Goal: Complete application form: Complete application form

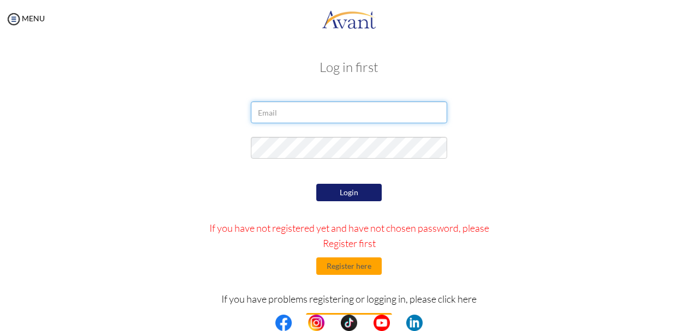
click at [272, 110] on input "email" at bounding box center [349, 112] width 196 height 22
type input "[EMAIL_ADDRESS][DOMAIN_NAME]"
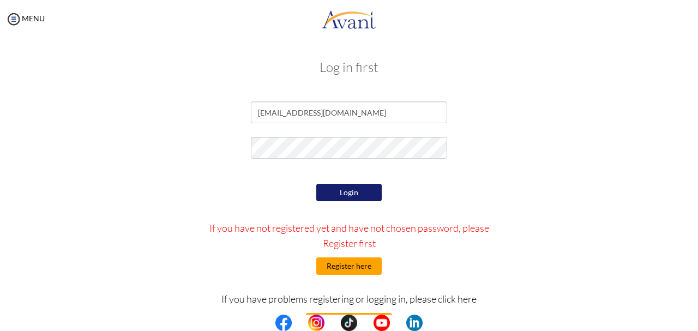
click at [353, 263] on button "Register here" at bounding box center [348, 265] width 65 height 17
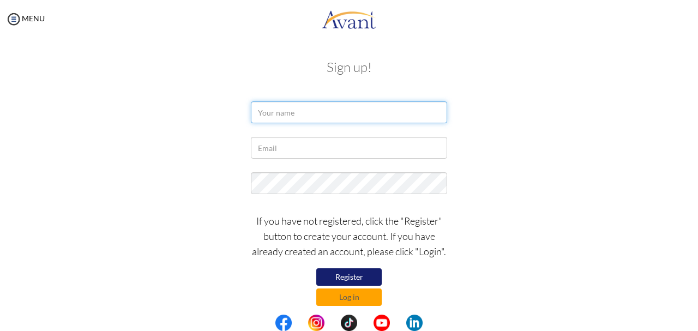
click at [284, 109] on input "text" at bounding box center [349, 112] width 196 height 22
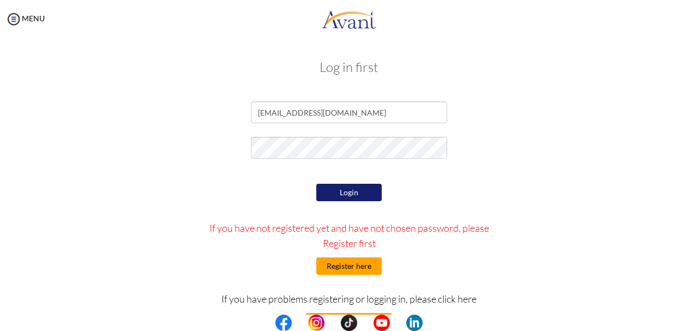
click at [346, 261] on button "Register here" at bounding box center [348, 265] width 65 height 17
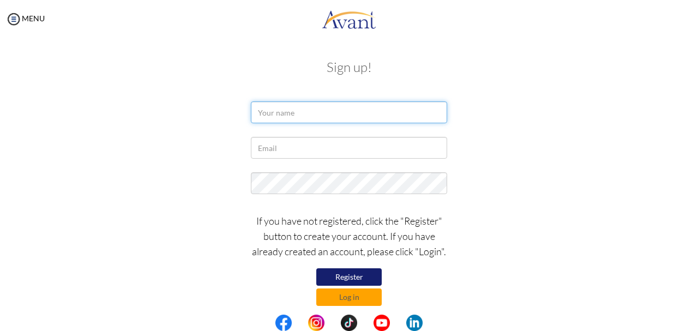
click at [283, 111] on input "text" at bounding box center [349, 112] width 196 height 22
type input "MAUREEN MUGABA"
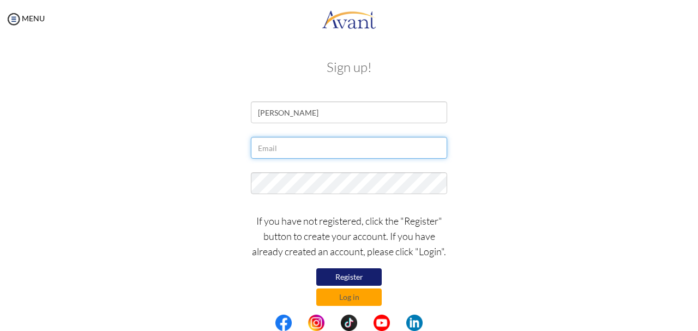
click at [282, 148] on input "text" at bounding box center [349, 148] width 196 height 22
type input "[EMAIL_ADDRESS][DOMAIN_NAME]"
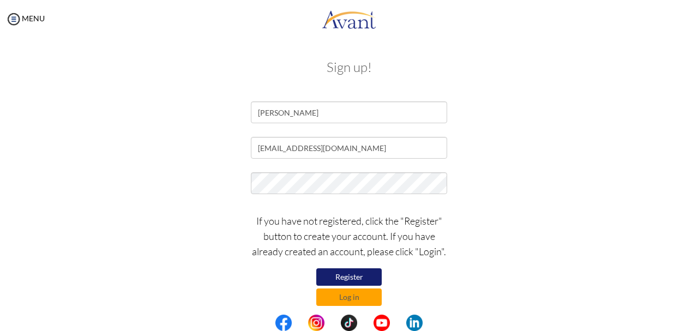
click at [354, 276] on button "Register" at bounding box center [348, 276] width 65 height 17
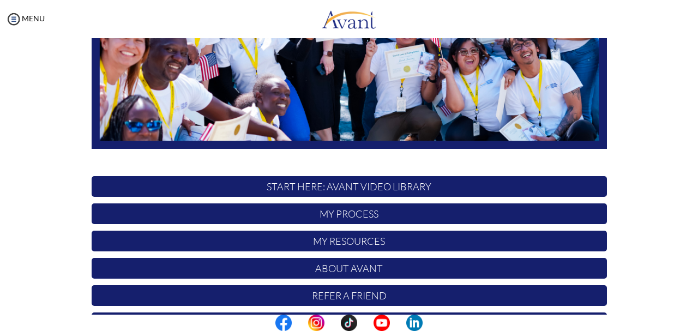
scroll to position [275, 0]
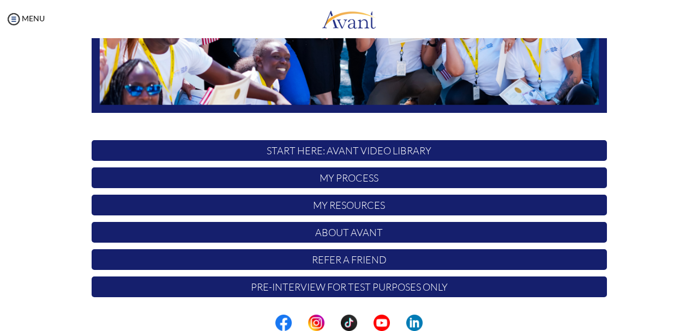
click at [338, 151] on p "START HERE: Avant Video Library" at bounding box center [349, 150] width 515 height 21
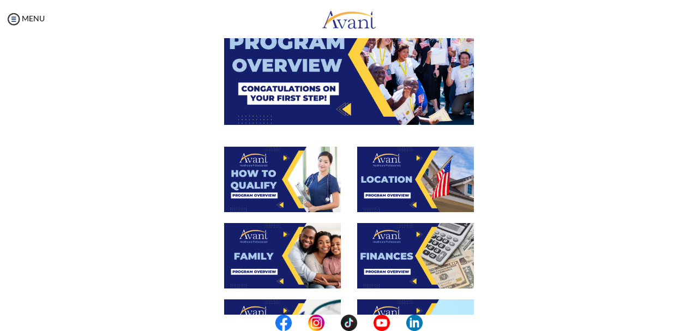
scroll to position [0, 0]
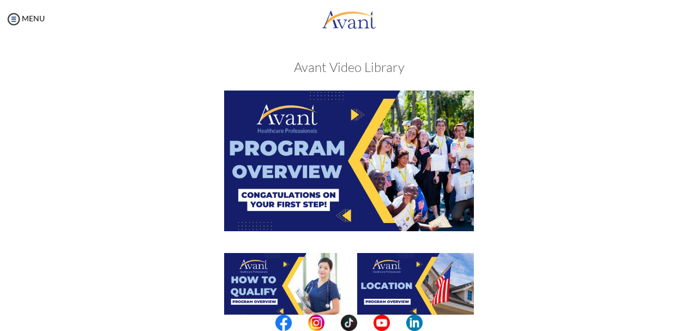
click at [367, 156] on img at bounding box center [349, 160] width 250 height 140
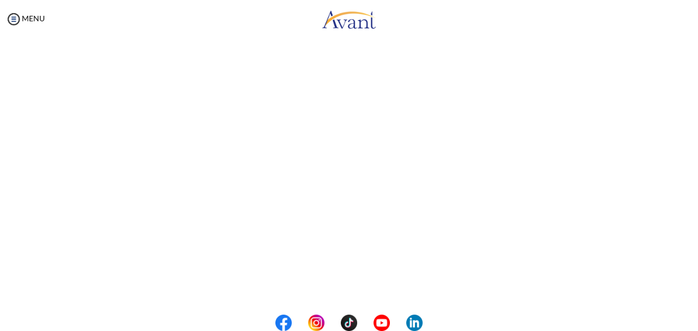
scroll to position [205, 0]
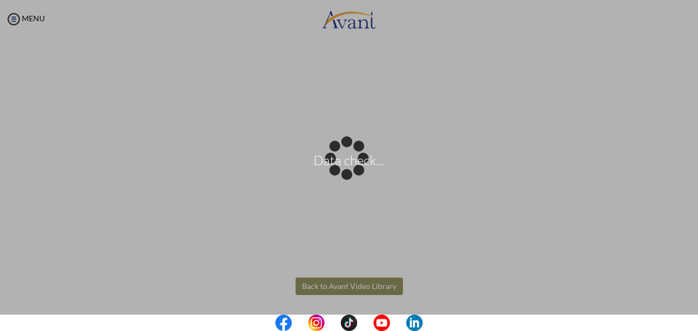
click at [332, 282] on body "Data check... Maintenance break. Please come back in 2 hours. MENU My Status Wh…" at bounding box center [349, 165] width 698 height 331
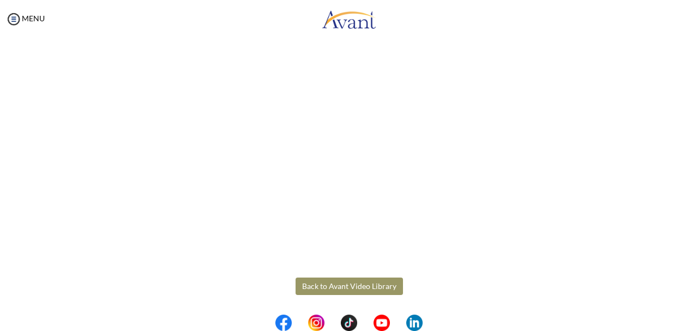
click at [356, 282] on button "Back to Avant Video Library" at bounding box center [348, 285] width 107 height 17
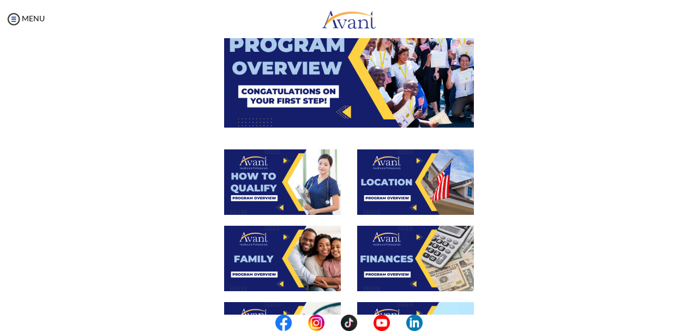
scroll to position [119, 0]
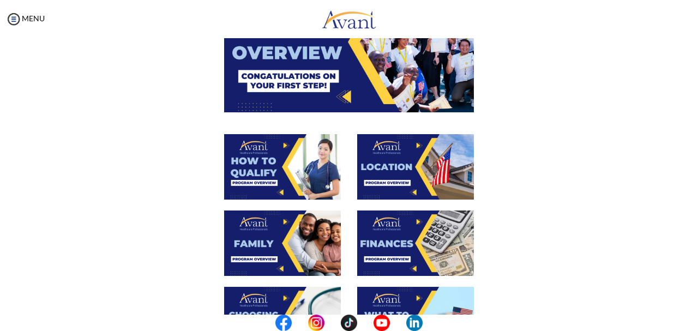
click at [264, 167] on img at bounding box center [282, 166] width 117 height 65
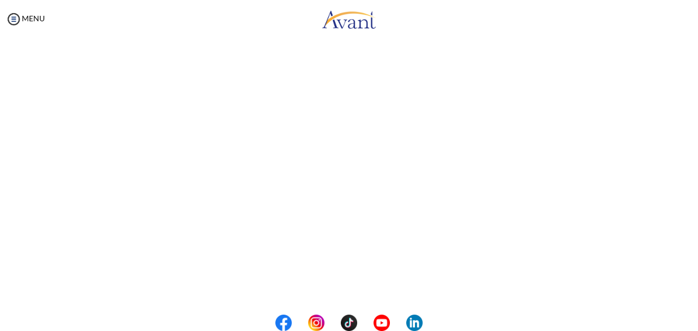
scroll to position [205, 0]
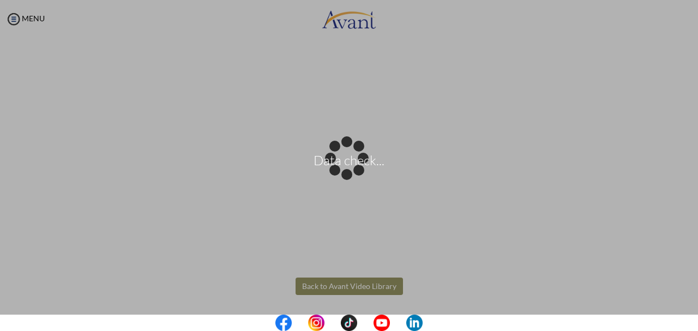
click at [330, 287] on body "Data check... Maintenance break. Please come back in 2 hours. MENU My Status Wh…" at bounding box center [349, 165] width 698 height 331
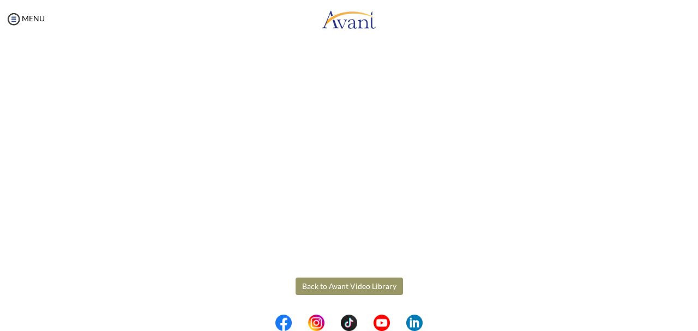
click at [330, 287] on button "Back to Avant Video Library" at bounding box center [348, 285] width 107 height 17
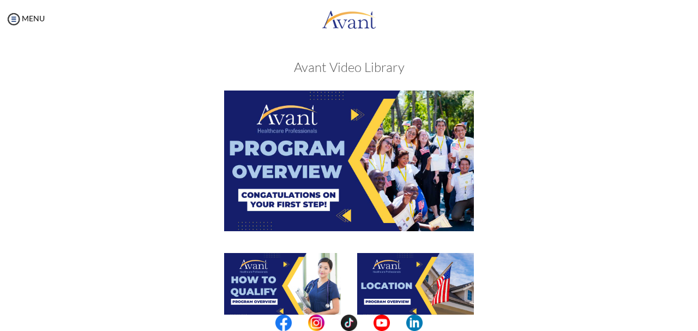
click at [395, 286] on img at bounding box center [415, 285] width 117 height 65
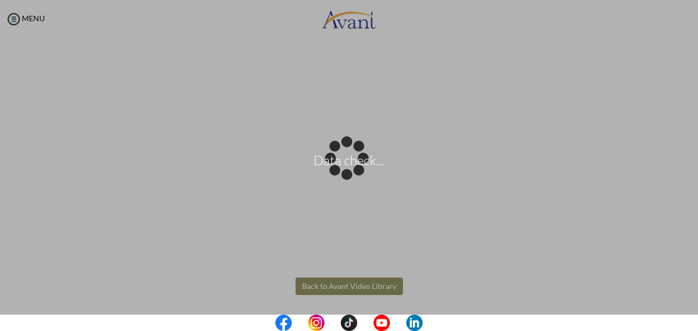
click at [335, 283] on body "Data check... Maintenance break. Please come back in 2 hours. MENU My Status Wh…" at bounding box center [349, 165] width 698 height 331
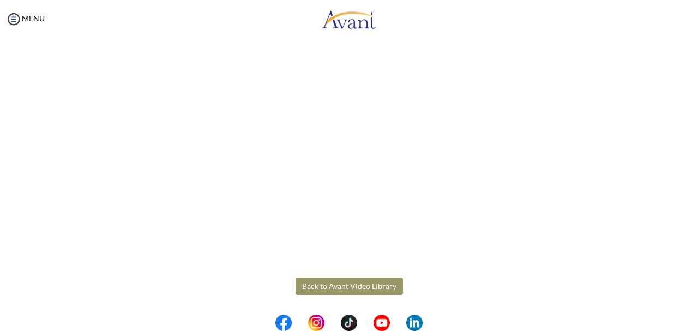
click at [335, 283] on button "Back to Avant Video Library" at bounding box center [348, 285] width 107 height 17
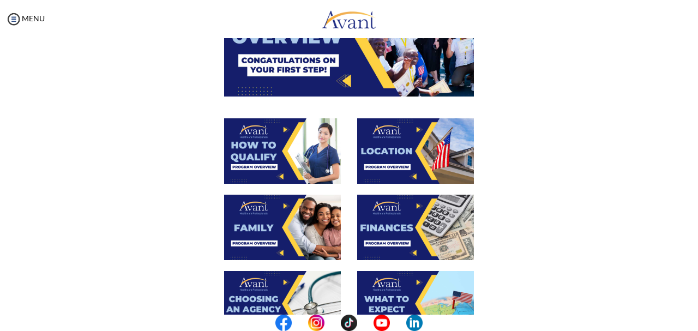
scroll to position [138, 0]
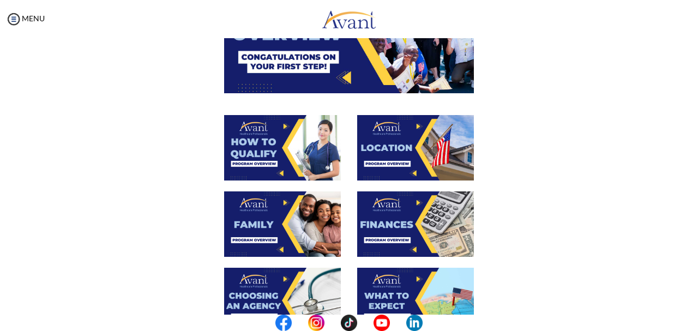
click at [274, 200] on img at bounding box center [282, 223] width 117 height 65
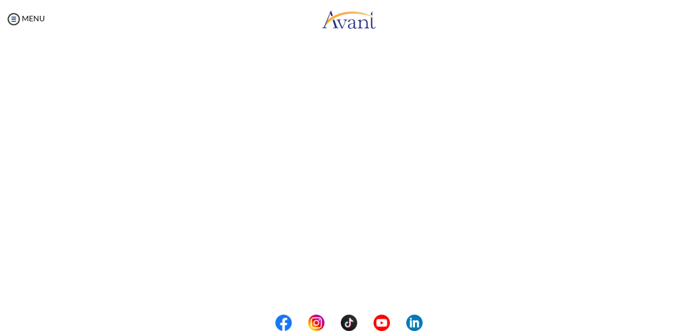
scroll to position [322, 0]
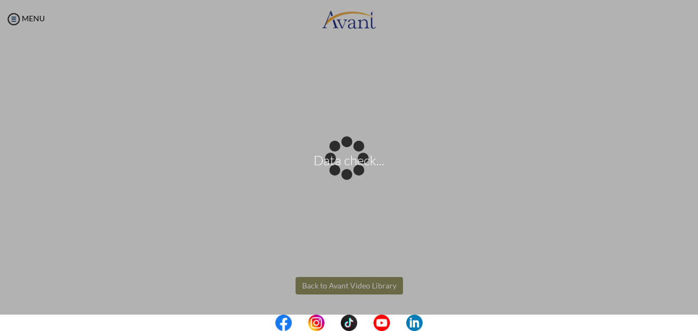
click at [347, 283] on body "Data check... Maintenance break. Please come back in 2 hours. MENU My Status Wh…" at bounding box center [349, 165] width 698 height 331
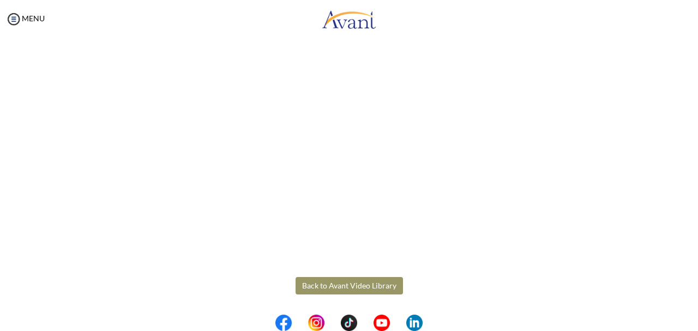
click at [347, 283] on button "Back to Avant Video Library" at bounding box center [348, 285] width 107 height 17
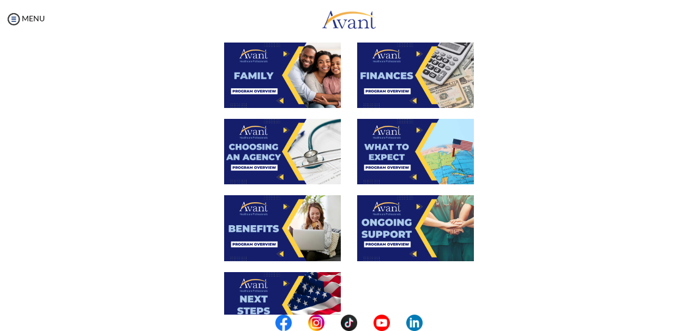
scroll to position [283, 0]
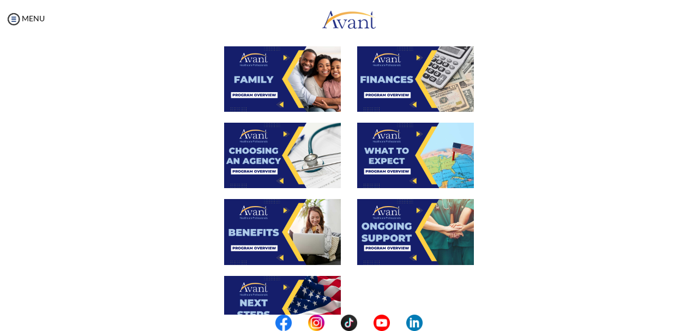
click at [403, 80] on img at bounding box center [415, 78] width 117 height 65
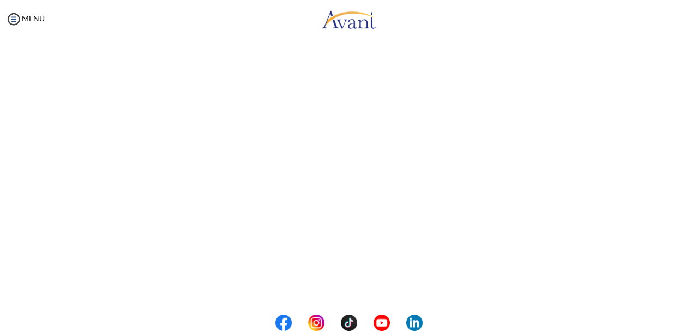
scroll to position [205, 0]
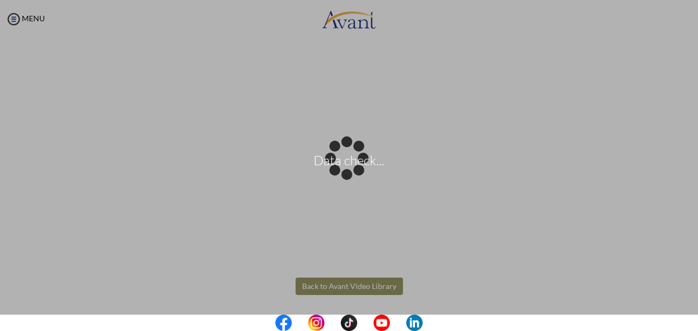
click at [336, 288] on body "Data check... Maintenance break. Please come back in 2 hours. MENU My Status Wh…" at bounding box center [349, 165] width 698 height 331
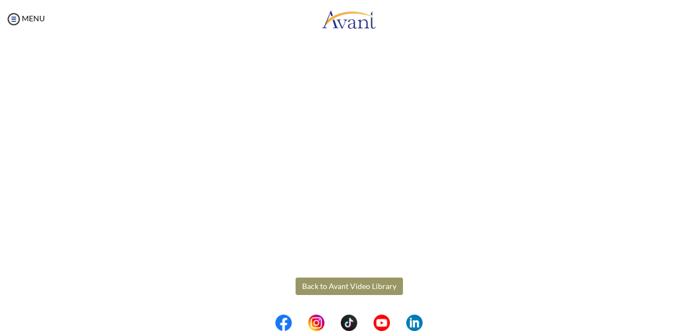
click at [336, 288] on button "Back to Avant Video Library" at bounding box center [348, 285] width 107 height 17
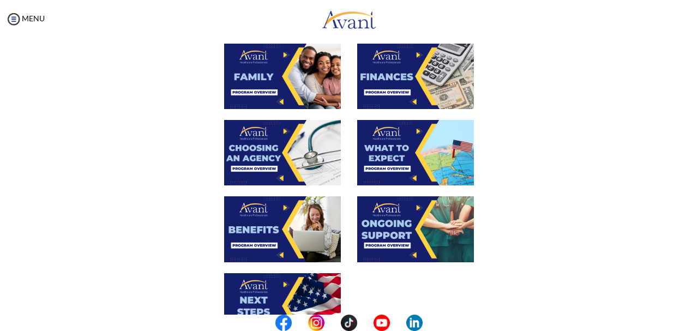
scroll to position [293, 0]
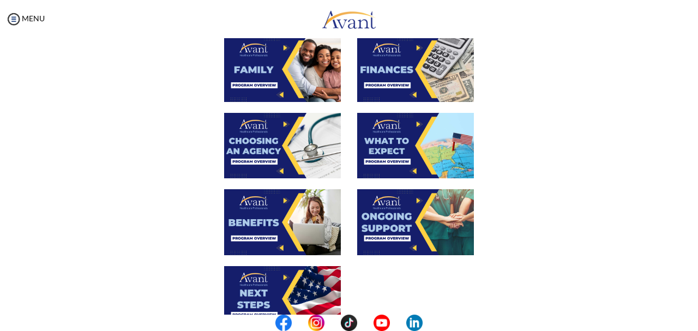
click at [277, 139] on img at bounding box center [282, 145] width 117 height 65
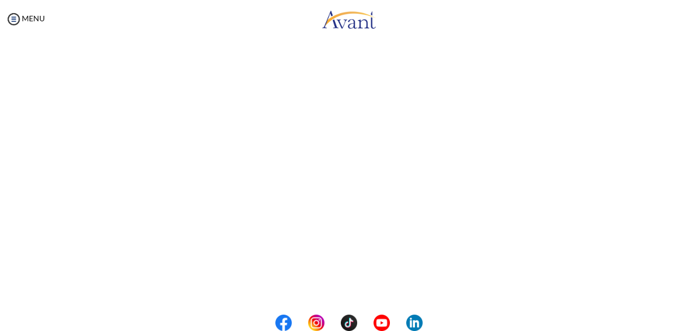
scroll to position [322, 0]
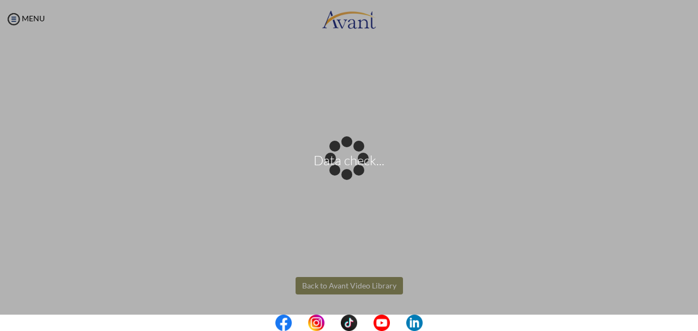
click at [343, 289] on body "Data check... Maintenance break. Please come back in 2 hours. MENU My Status Wh…" at bounding box center [349, 165] width 698 height 331
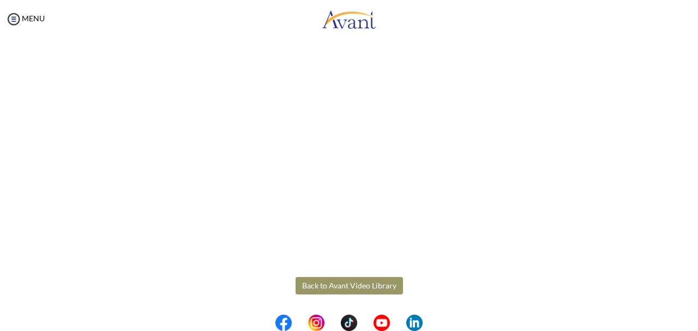
click at [343, 289] on button "Back to Avant Video Library" at bounding box center [348, 285] width 107 height 17
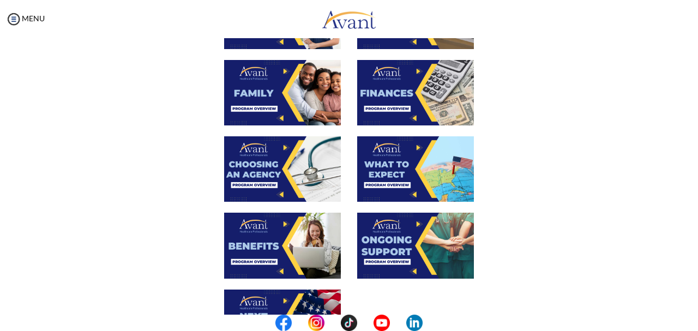
scroll to position [273, 0]
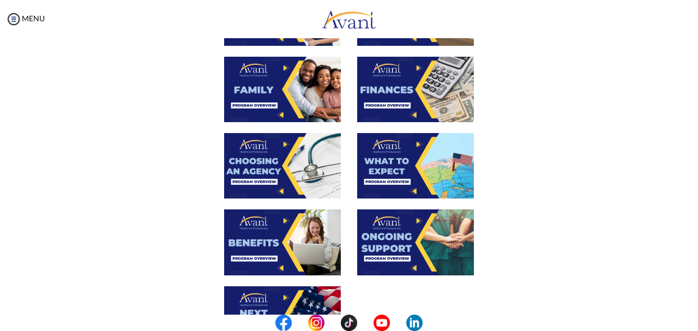
click at [299, 238] on img at bounding box center [282, 241] width 117 height 65
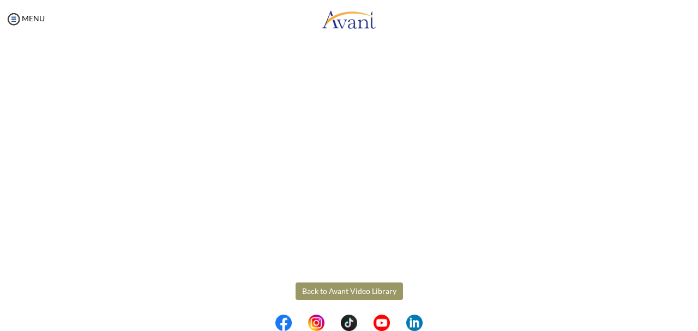
scroll to position [322, 0]
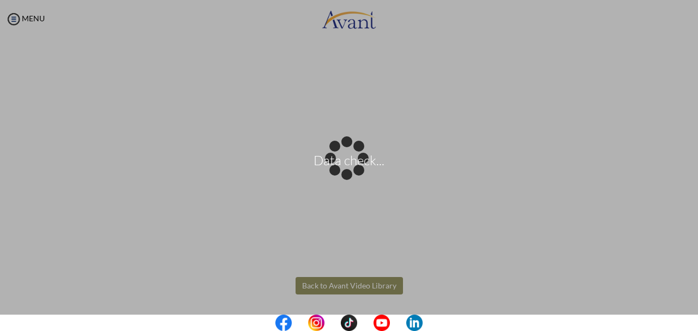
click at [361, 281] on body "Data check... Maintenance break. Please come back in 2 hours. MENU My Status Wh…" at bounding box center [349, 165] width 698 height 331
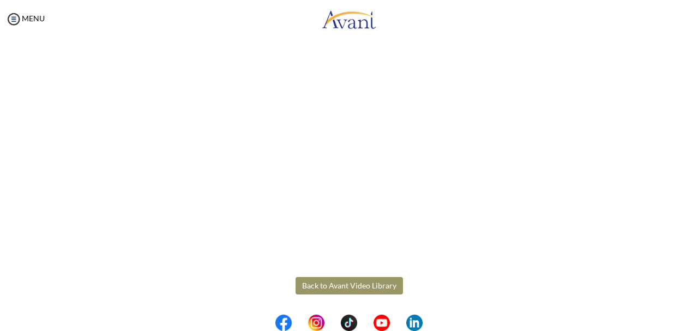
click at [362, 286] on button "Back to Avant Video Library" at bounding box center [348, 285] width 107 height 17
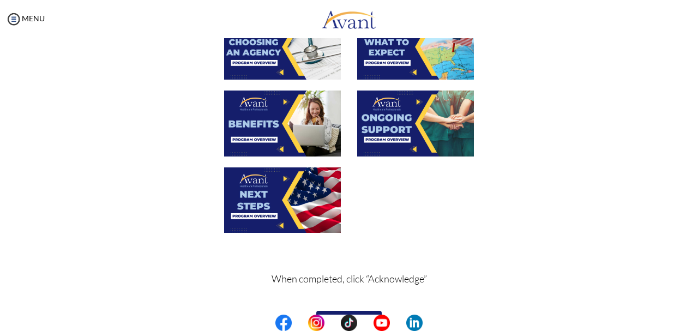
scroll to position [392, 0]
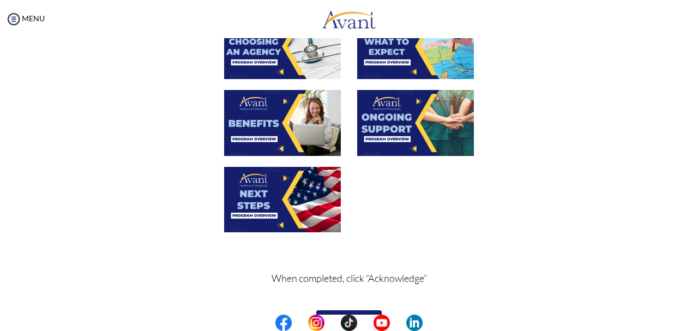
click at [286, 182] on img at bounding box center [282, 199] width 117 height 65
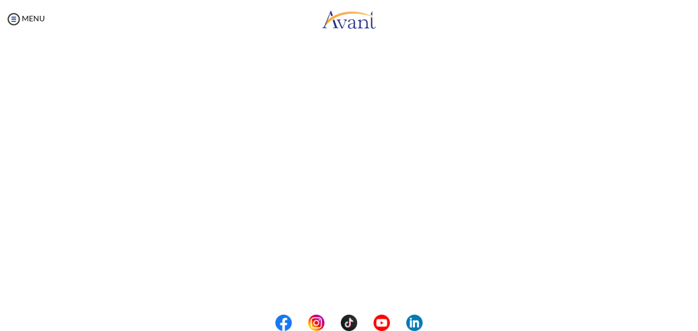
scroll to position [322, 0]
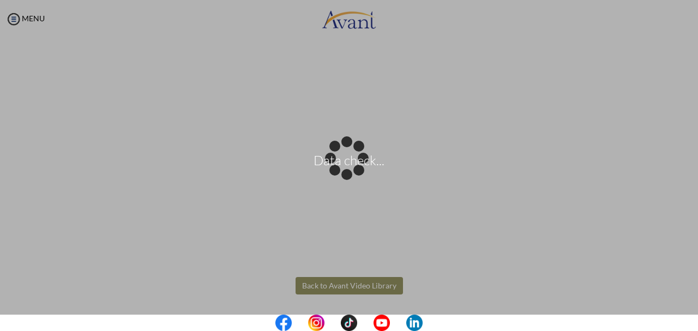
click at [340, 287] on body "Data check... Maintenance break. Please come back in 2 hours. MENU My Status Wh…" at bounding box center [349, 165] width 698 height 331
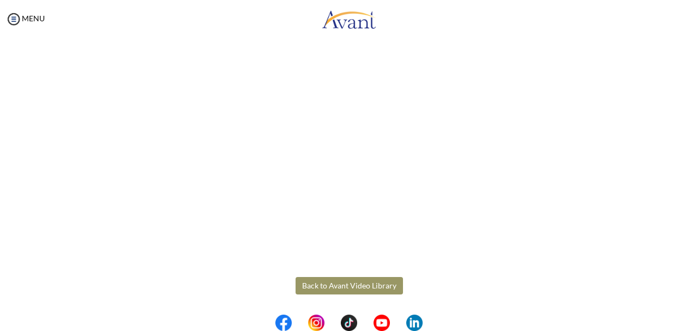
click at [340, 287] on button "Back to Avant Video Library" at bounding box center [348, 285] width 107 height 17
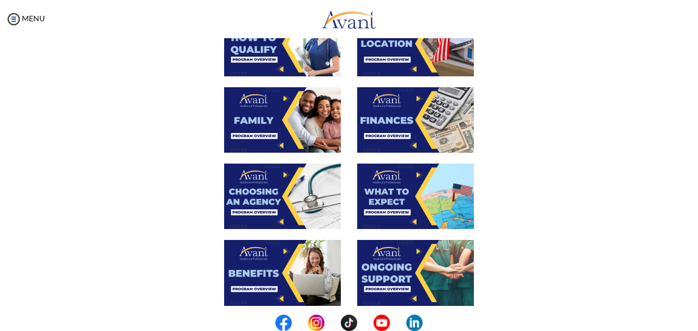
scroll to position [243, 0]
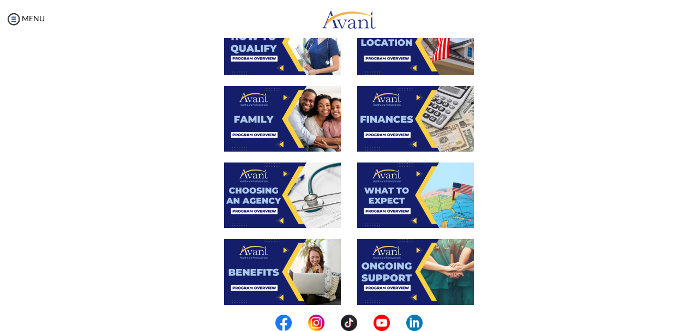
click at [402, 105] on img at bounding box center [415, 118] width 117 height 65
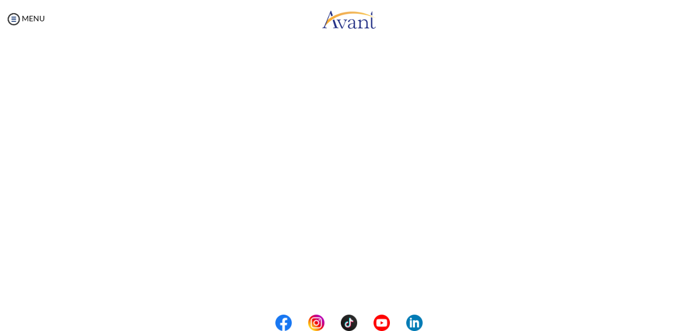
scroll to position [205, 0]
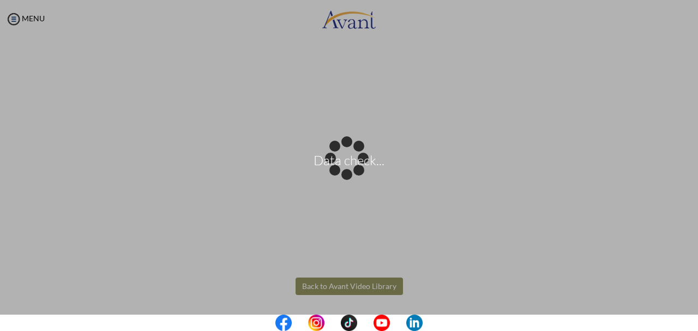
click at [346, 282] on body "Data check... Maintenance break. Please come back in 2 hours. MENU My Status Wh…" at bounding box center [349, 165] width 698 height 331
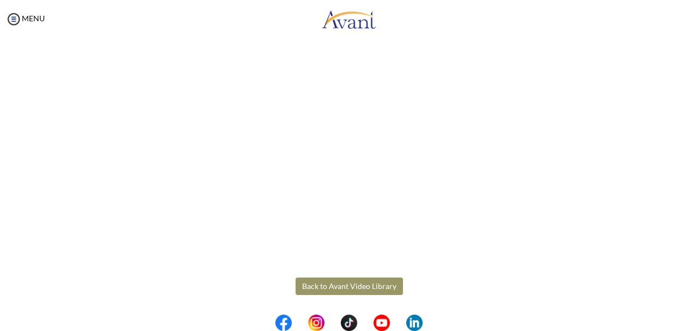
click at [346, 282] on body "Maintenance break. Please come back in 2 hours. MENU My Status What is the next…" at bounding box center [349, 165] width 698 height 331
click at [346, 282] on button "Back to Avant Video Library" at bounding box center [348, 285] width 107 height 17
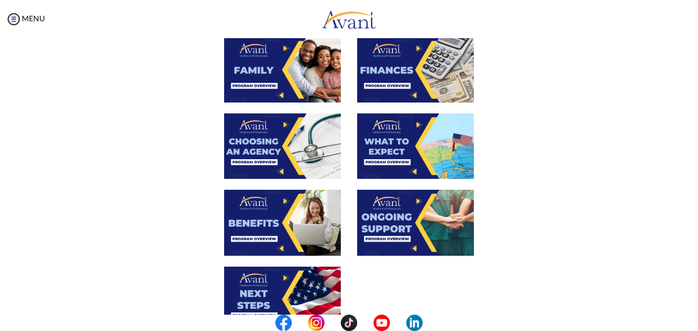
scroll to position [293, 0]
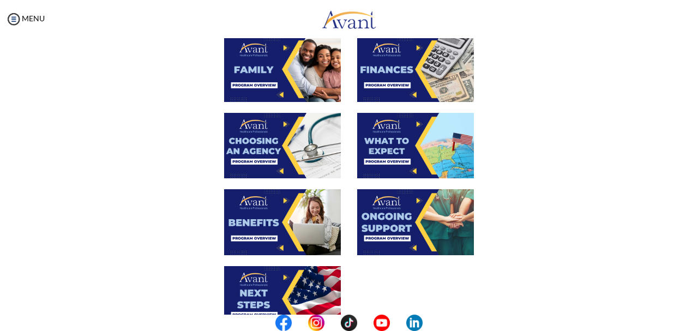
click at [395, 149] on img at bounding box center [415, 145] width 117 height 65
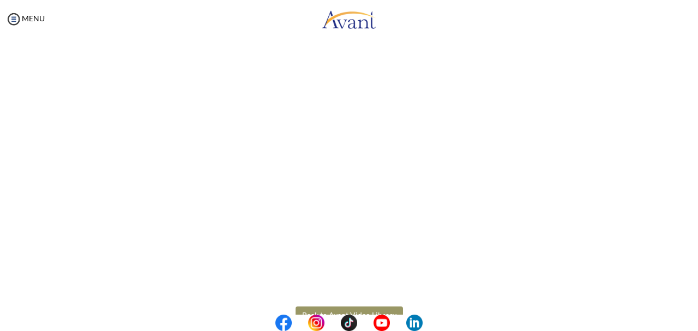
scroll to position [322, 0]
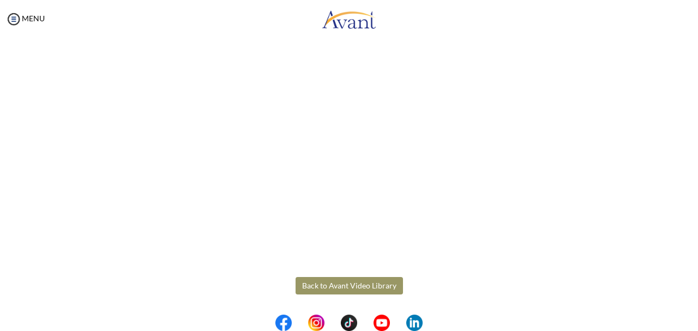
click at [338, 286] on body "Maintenance break. Please come back in 2 hours. MENU My Status What is the next…" at bounding box center [349, 165] width 698 height 331
click at [338, 286] on button "Back to Avant Video Library" at bounding box center [348, 285] width 107 height 17
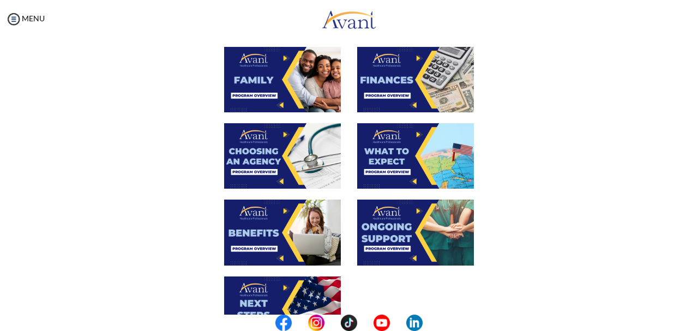
scroll to position [291, 0]
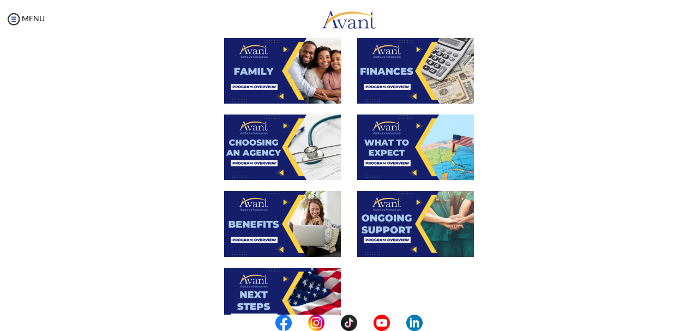
click at [410, 217] on img at bounding box center [415, 223] width 117 height 65
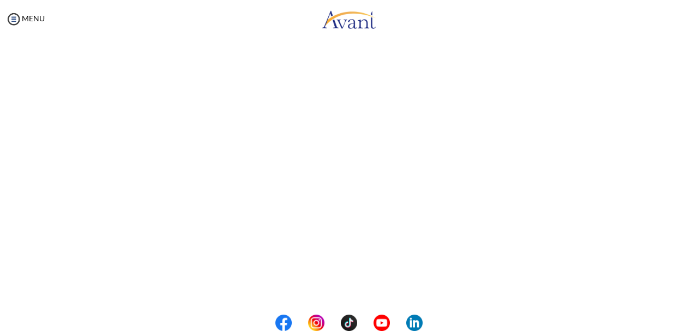
scroll to position [322, 0]
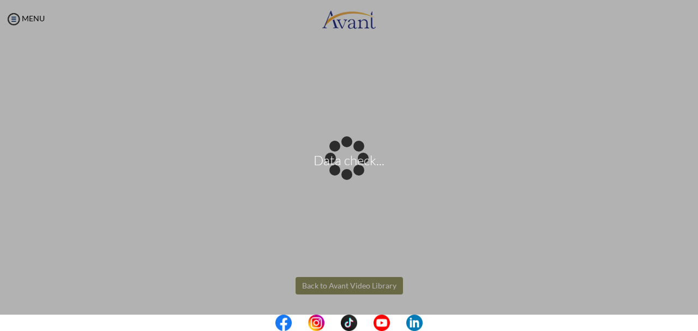
click at [362, 287] on body "Data check... Maintenance break. Please come back in 2 hours. MENU My Status Wh…" at bounding box center [349, 165] width 698 height 331
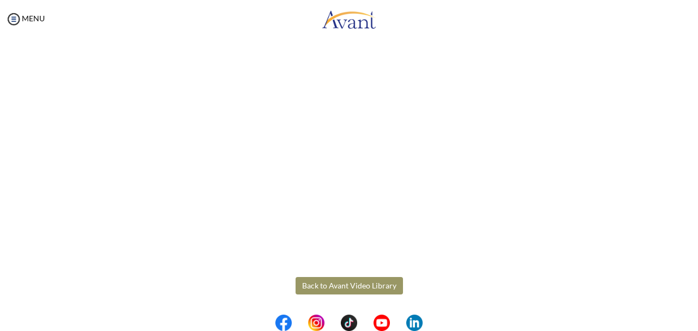
click at [362, 287] on button "Back to Avant Video Library" at bounding box center [348, 285] width 107 height 17
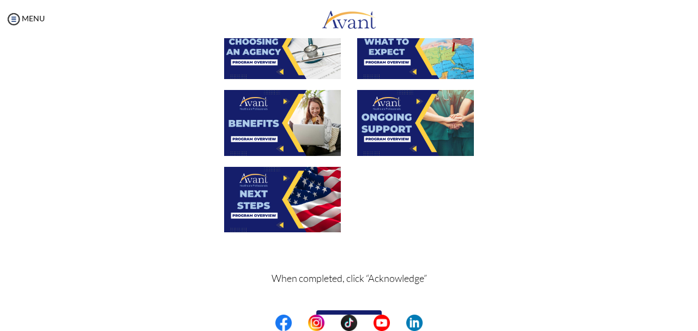
scroll to position [418, 0]
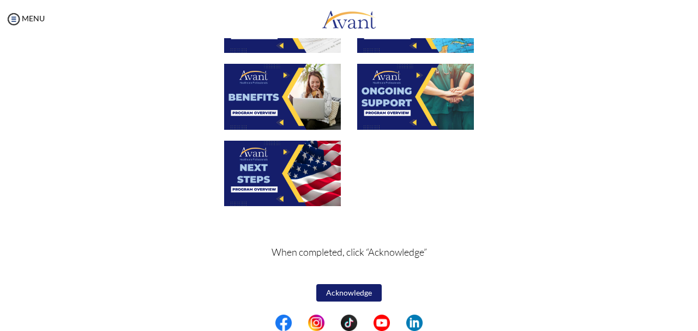
click at [352, 290] on button "Acknowledge" at bounding box center [348, 292] width 65 height 17
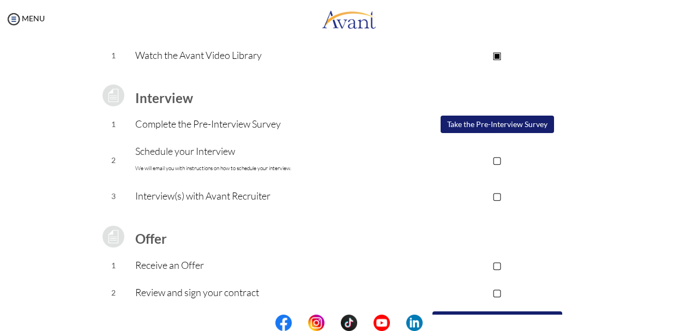
scroll to position [101, 0]
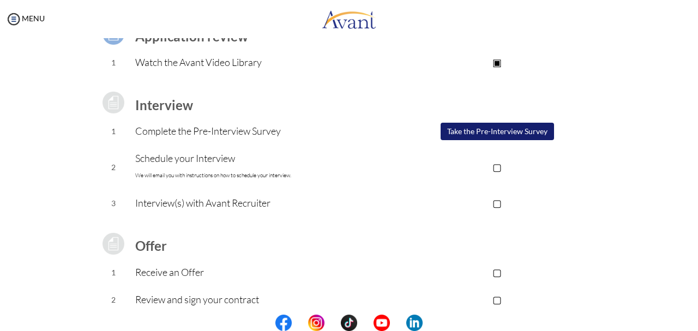
click at [473, 138] on button "Take the Pre-Interview Survey" at bounding box center [496, 131] width 113 height 17
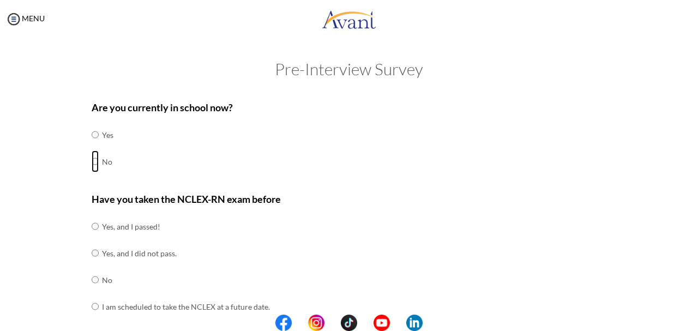
click at [95, 158] on input "radio" at bounding box center [95, 161] width 7 height 22
radio input "true"
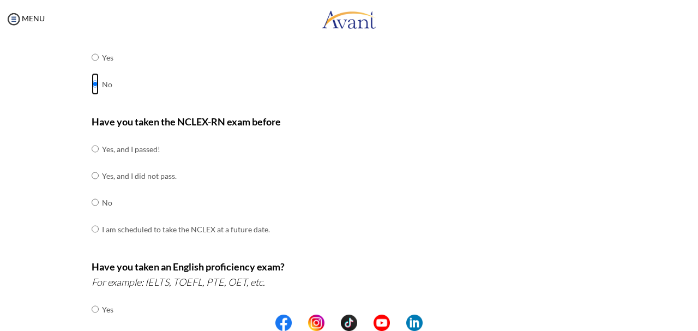
scroll to position [82, 0]
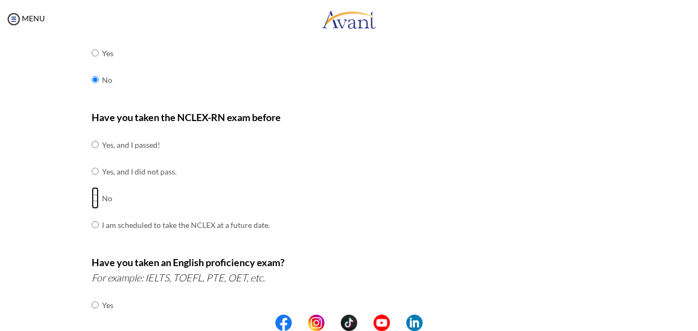
click at [95, 195] on input "radio" at bounding box center [95, 198] width 7 height 22
radio input "true"
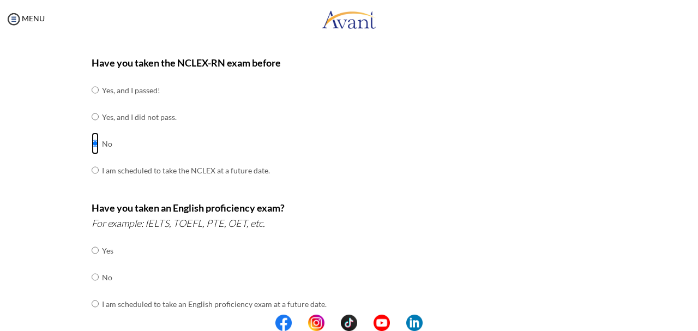
scroll to position [158, 0]
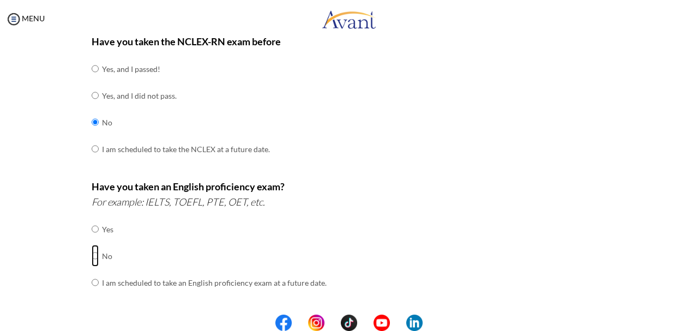
click at [92, 250] on input "radio" at bounding box center [95, 256] width 7 height 22
radio input "true"
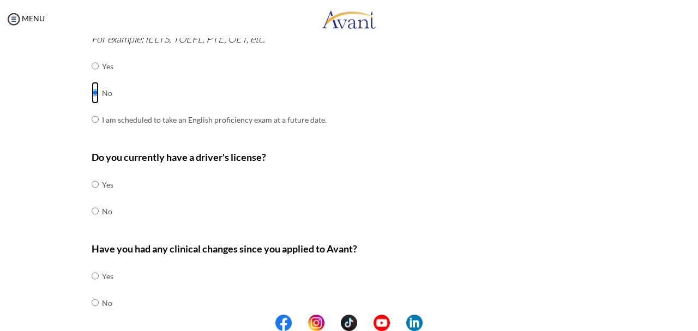
scroll to position [320, 0]
click at [96, 179] on input "radio" at bounding box center [95, 184] width 7 height 22
radio input "true"
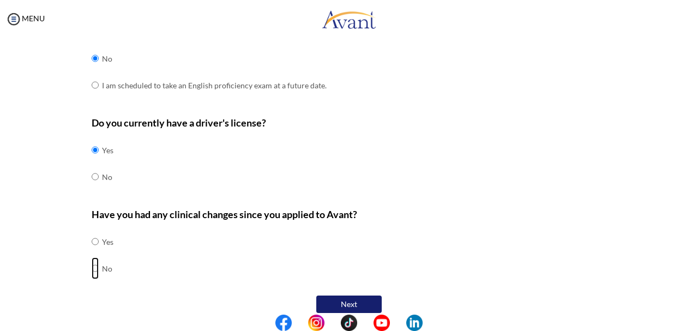
click at [95, 258] on input "radio" at bounding box center [95, 268] width 7 height 22
radio input "true"
click at [359, 295] on button "Next" at bounding box center [348, 303] width 65 height 17
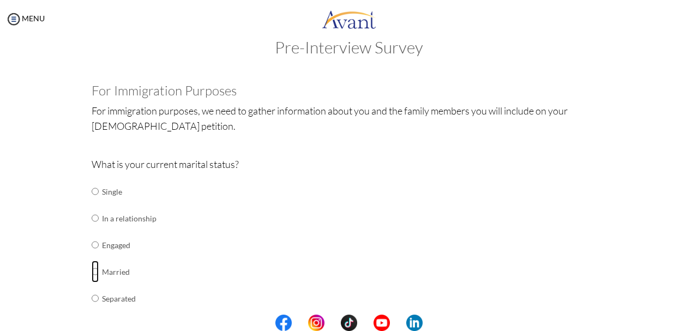
click at [94, 269] on input "radio" at bounding box center [95, 272] width 7 height 22
radio input "true"
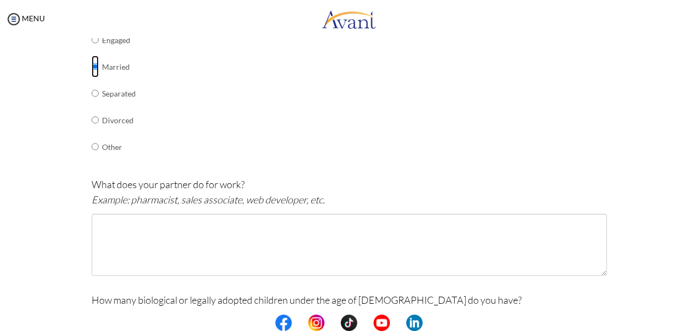
scroll to position [228, 0]
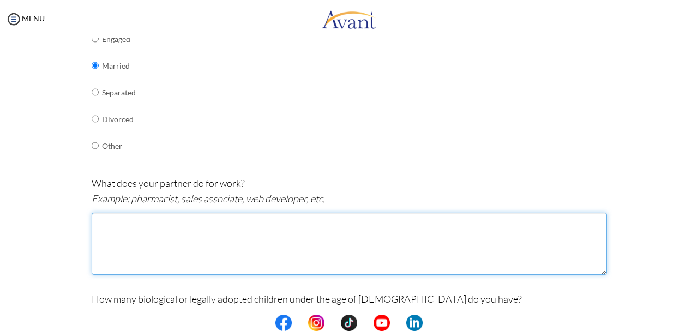
click at [195, 222] on textarea at bounding box center [349, 244] width 515 height 62
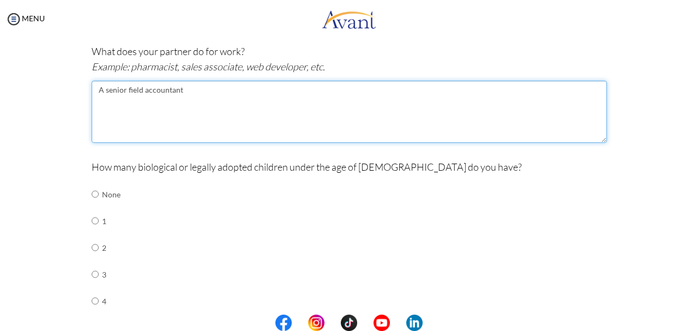
scroll to position [361, 0]
type textarea "A senior field accountant"
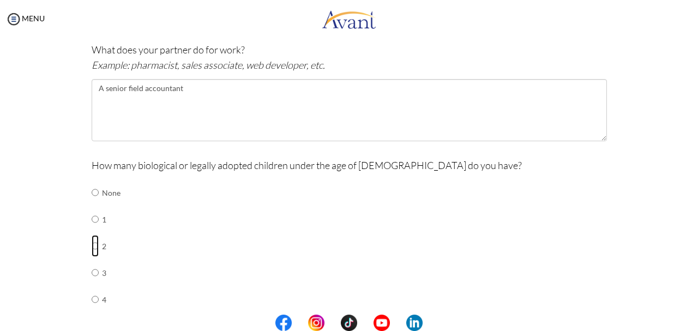
click at [93, 237] on input "radio" at bounding box center [95, 246] width 7 height 22
radio input "true"
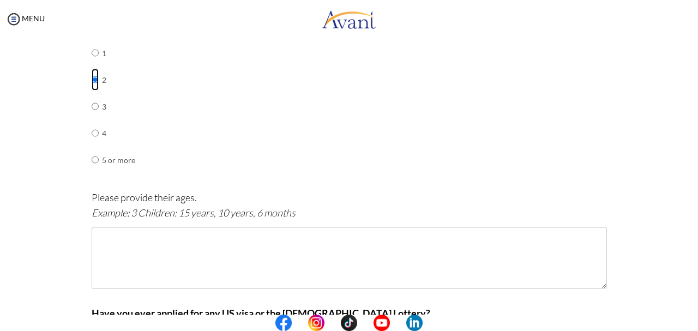
scroll to position [527, 0]
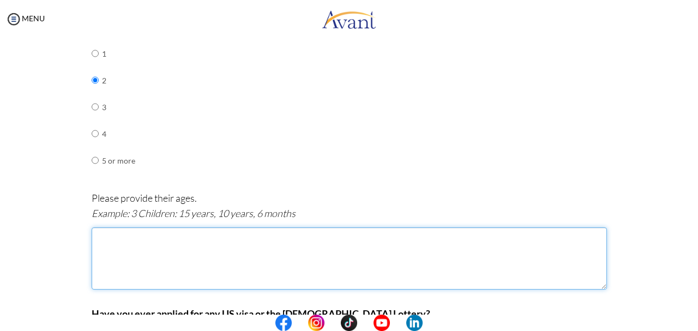
click at [134, 229] on textarea at bounding box center [349, 258] width 515 height 62
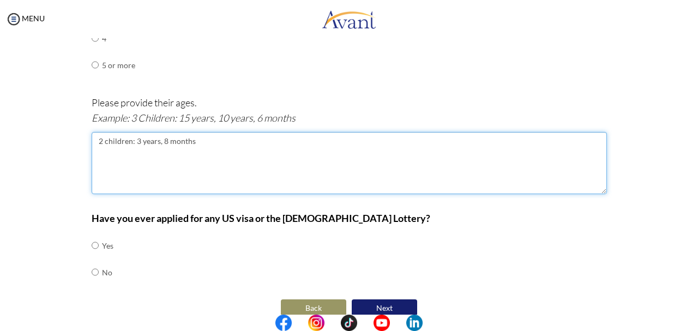
scroll to position [624, 0]
type textarea "2 children: 3 years, 8 months"
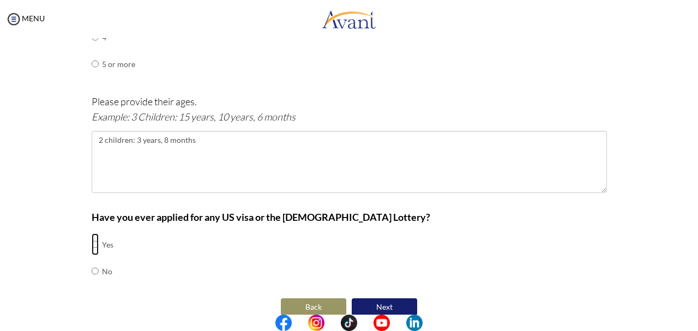
click at [95, 233] on input "radio" at bounding box center [95, 244] width 7 height 22
radio input "true"
click at [387, 298] on button "Next" at bounding box center [384, 306] width 65 height 17
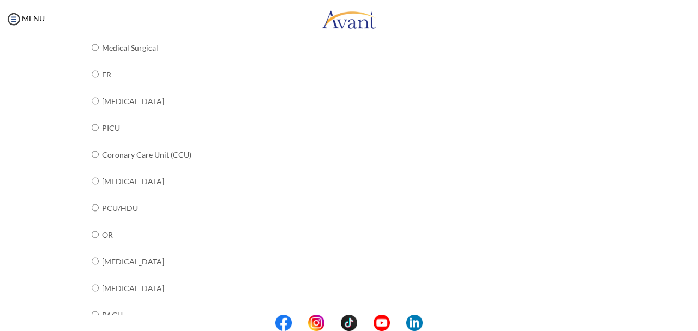
scroll to position [171, 0]
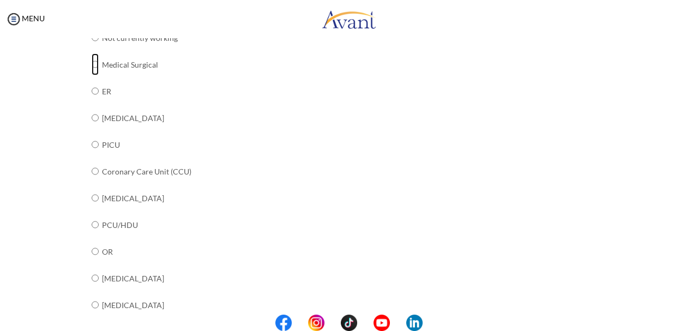
click at [96, 68] on input "radio" at bounding box center [95, 64] width 7 height 22
radio input "true"
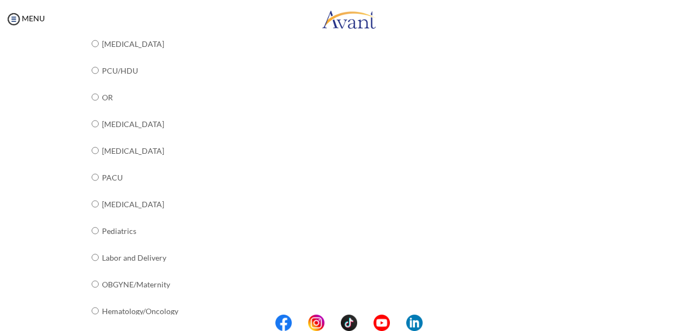
scroll to position [441, 0]
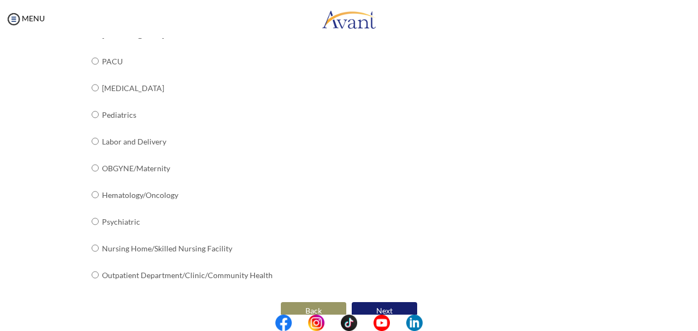
click at [388, 302] on button "Next" at bounding box center [384, 310] width 65 height 17
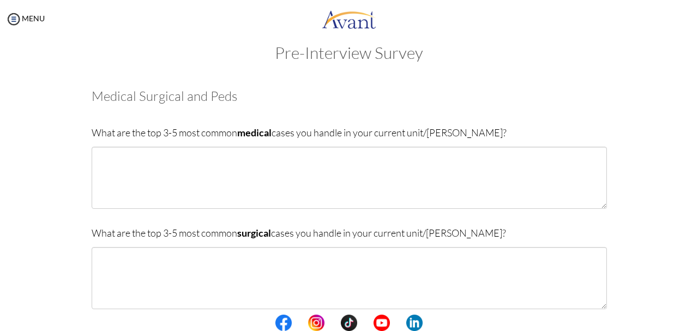
scroll to position [14, 0]
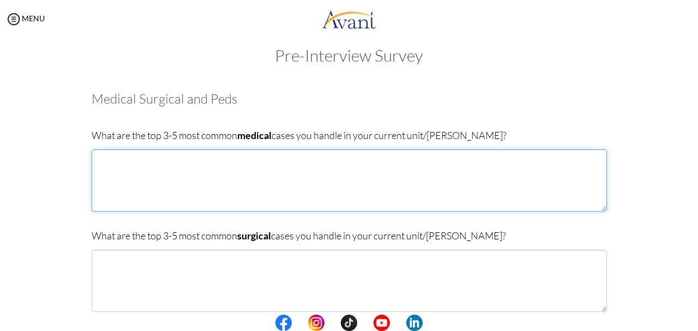
click at [140, 177] on textarea at bounding box center [349, 180] width 515 height 62
click at [100, 159] on textarea "[MEDICAL_DATA]" at bounding box center [349, 180] width 515 height 62
click at [274, 161] on textarea "[MEDICAL_DATA], [MEDICAL_DATA]" at bounding box center [349, 180] width 515 height 62
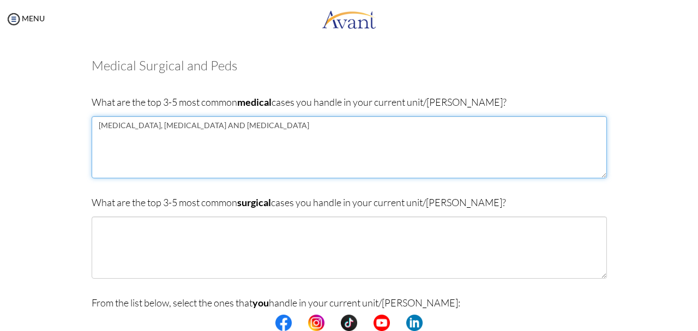
scroll to position [48, 0]
type textarea "[MEDICAL_DATA], [MEDICAL_DATA] AND [MEDICAL_DATA]"
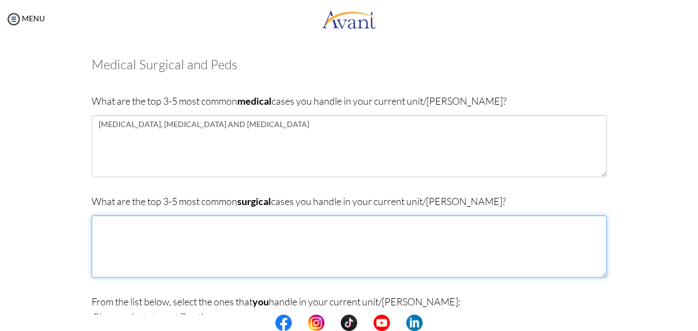
click at [183, 246] on textarea at bounding box center [349, 246] width 515 height 62
type textarea "[MEDICAL_DATA], VALVULAR SURGERIES"
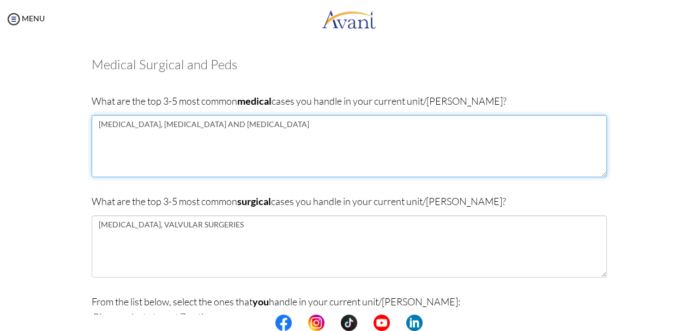
click at [271, 125] on textarea "[MEDICAL_DATA], [MEDICAL_DATA] AND [MEDICAL_DATA]" at bounding box center [349, 146] width 515 height 62
type textarea "[MEDICAL_DATA], [MEDICAL_DATA], [MEDICAL_DATA] AND [MEDICAL_DATA]"
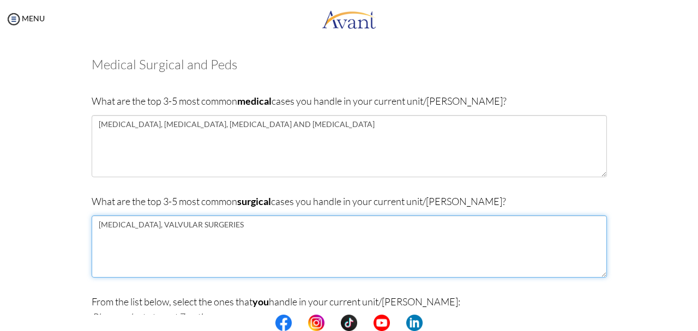
click at [256, 224] on textarea "[MEDICAL_DATA], VALVULAR SURGERIES" at bounding box center [349, 246] width 515 height 62
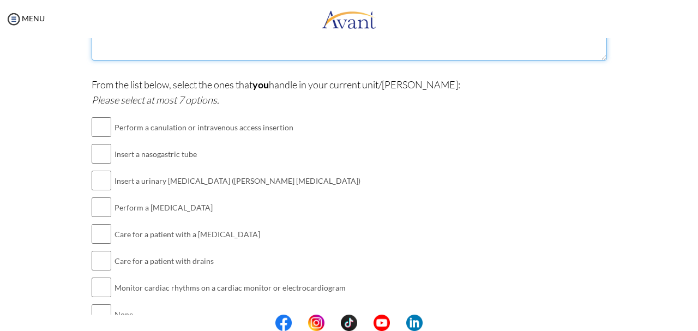
scroll to position [268, 0]
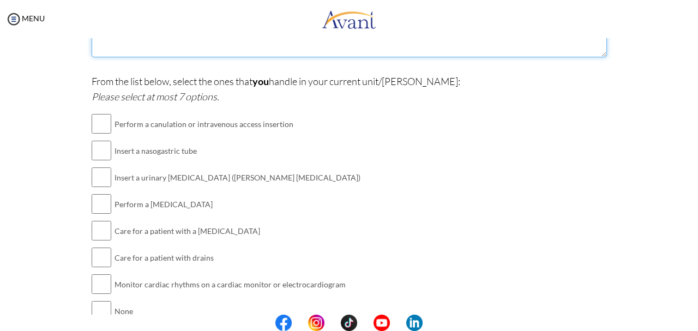
type textarea "[MEDICAL_DATA], VALVULAR SURGERIES AND ADULT CONGENITAL HEART DISEASES"
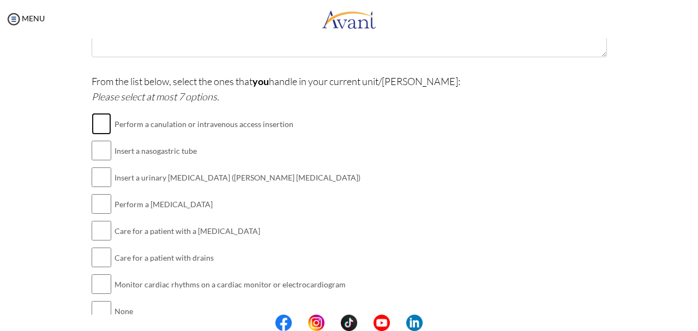
click at [108, 125] on input "checkbox" at bounding box center [102, 124] width 20 height 22
checkbox input "true"
click at [100, 151] on input "checkbox" at bounding box center [102, 151] width 20 height 22
checkbox input "true"
click at [99, 175] on input "checkbox" at bounding box center [102, 177] width 20 height 22
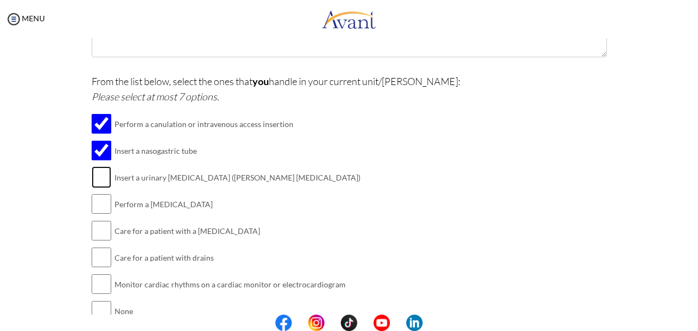
checkbox input "true"
click at [102, 203] on input "checkbox" at bounding box center [102, 204] width 20 height 22
checkbox input "true"
click at [102, 227] on input "checkbox" at bounding box center [102, 231] width 20 height 22
checkbox input "true"
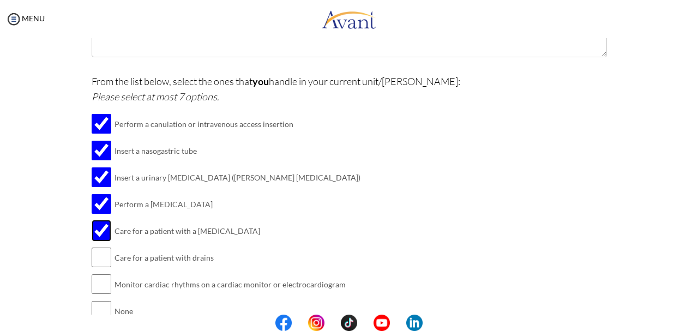
scroll to position [314, 0]
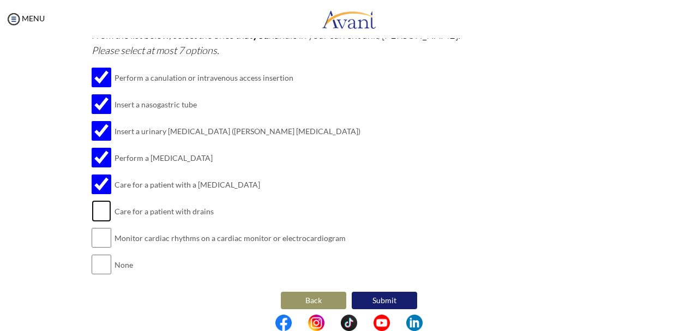
click at [101, 204] on input "checkbox" at bounding box center [102, 211] width 20 height 22
checkbox input "true"
click at [101, 232] on input "checkbox" at bounding box center [102, 238] width 20 height 22
checkbox input "true"
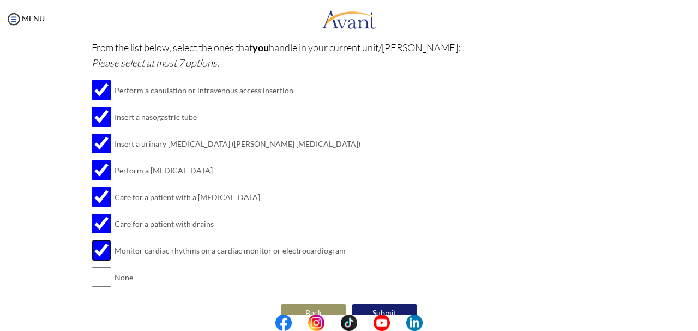
scroll to position [302, 0]
click at [372, 304] on button "Submit" at bounding box center [384, 312] width 65 height 17
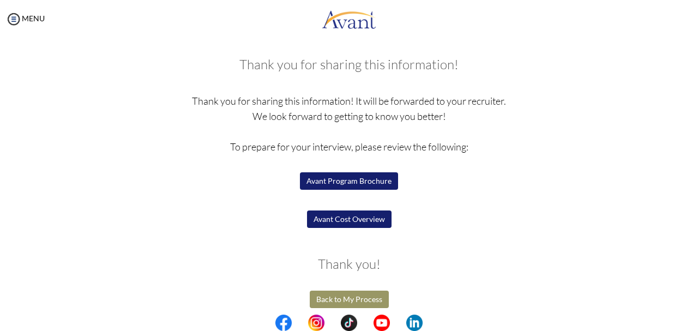
scroll to position [55, 0]
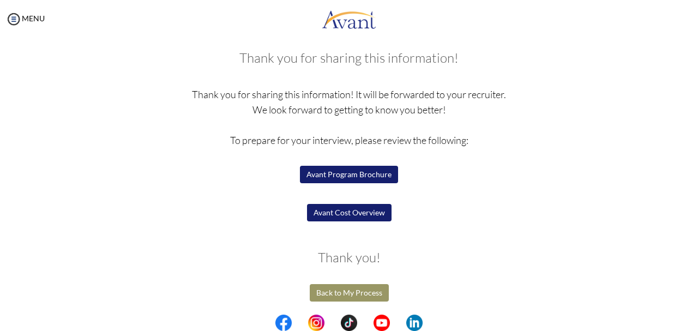
click at [367, 172] on button "Avant Program Brochure" at bounding box center [349, 174] width 98 height 17
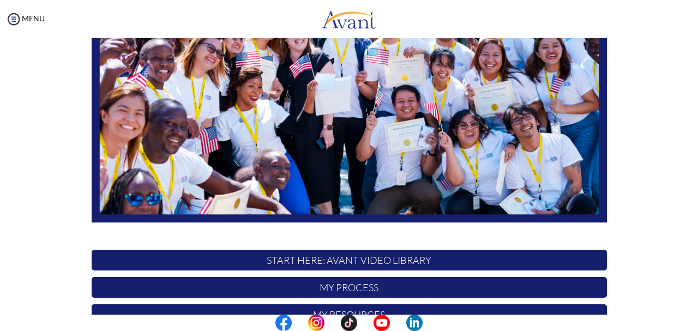
scroll to position [275, 0]
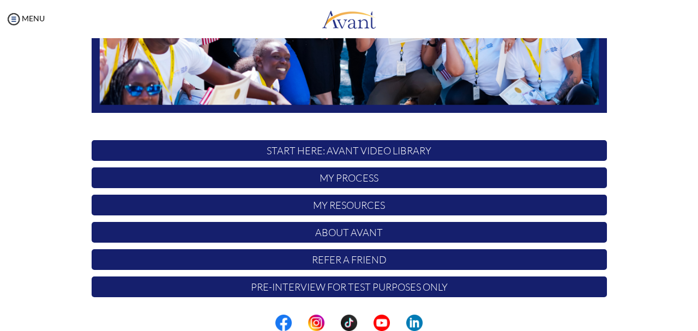
click at [372, 288] on p "Pre-Interview for test purposes only" at bounding box center [349, 286] width 515 height 21
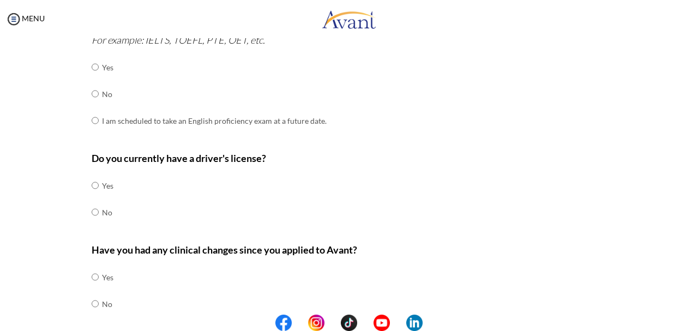
scroll to position [355, 0]
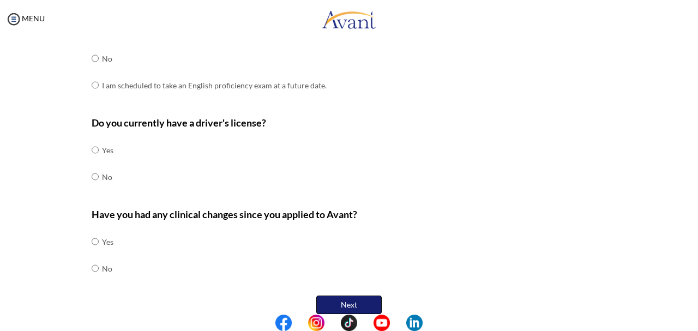
click at [372, 295] on button "Next" at bounding box center [348, 304] width 65 height 19
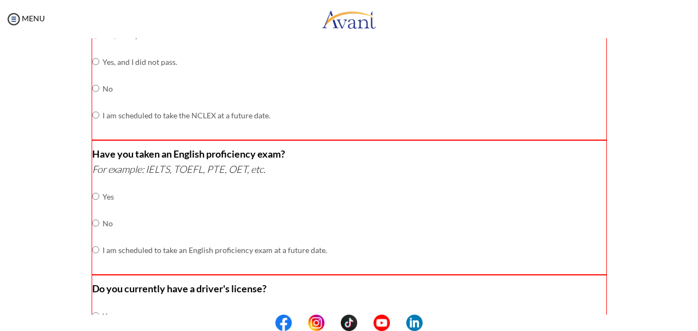
scroll to position [0, 0]
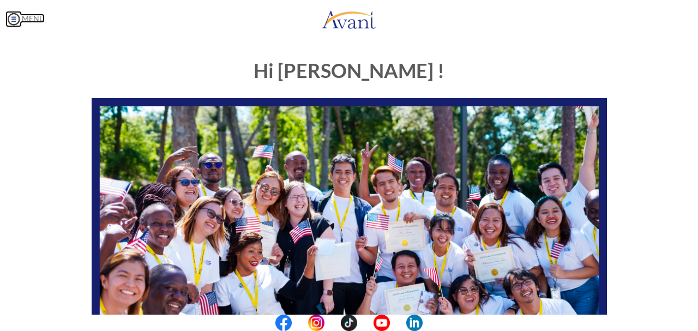
click at [9, 20] on img at bounding box center [13, 19] width 16 height 16
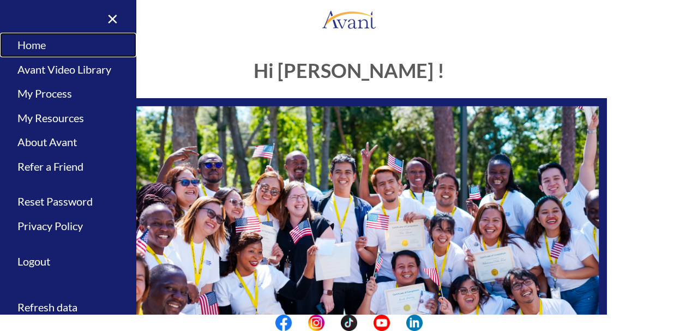
click at [50, 43] on link "Home" at bounding box center [68, 45] width 136 height 25
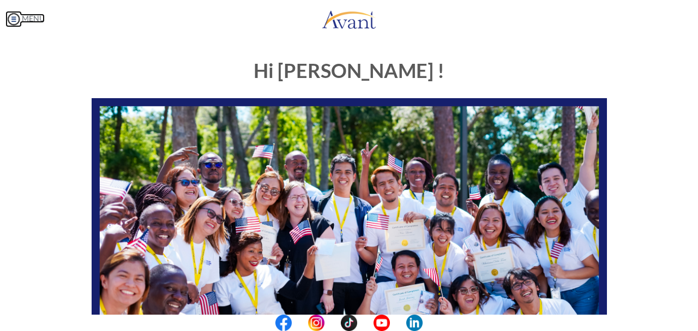
click at [15, 19] on img at bounding box center [13, 19] width 16 height 16
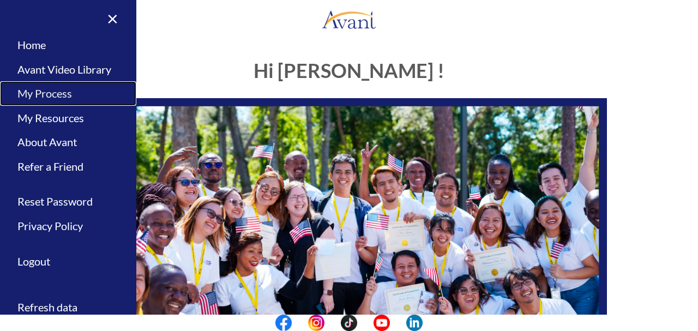
click at [52, 89] on link "My Process" at bounding box center [68, 93] width 136 height 25
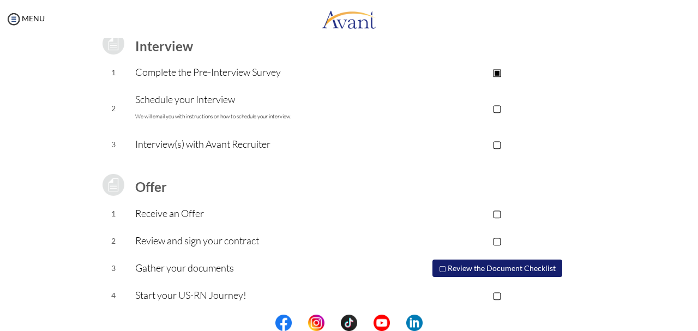
scroll to position [165, 0]
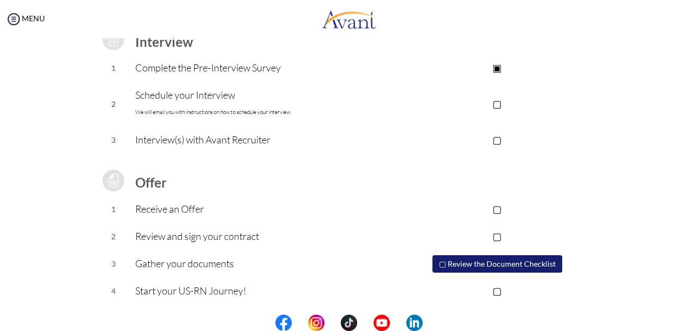
click at [498, 105] on p "▢" at bounding box center [497, 103] width 219 height 15
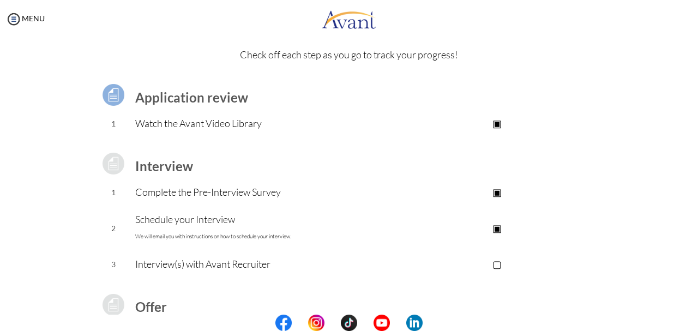
click at [219, 196] on p "Complete the Pre-Interview Survey" at bounding box center [261, 191] width 252 height 15
